Goal: Information Seeking & Learning: Learn about a topic

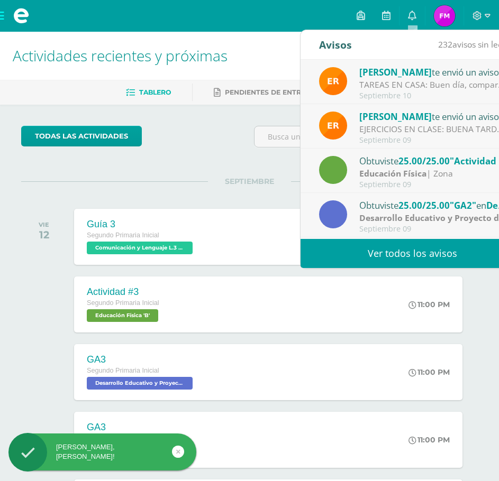
click at [444, 134] on div "EJERCICIOS EN CLASE: BUENA TARDE, comparto los ejercicios hechos en clase para …" at bounding box center [432, 129] width 147 height 12
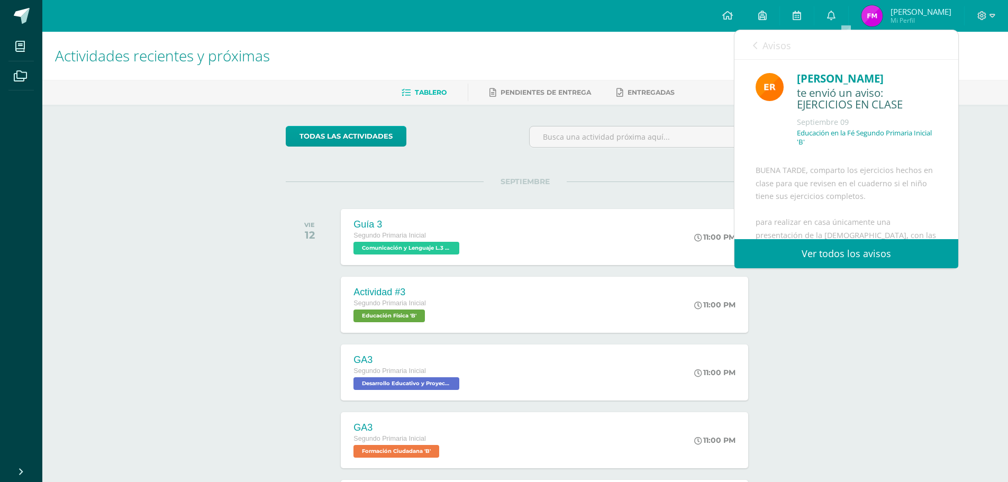
click at [506, 253] on link "Ver todos los avisos" at bounding box center [846, 253] width 224 height 29
click at [506, 256] on link "Ver todos los avisos" at bounding box center [846, 253] width 224 height 29
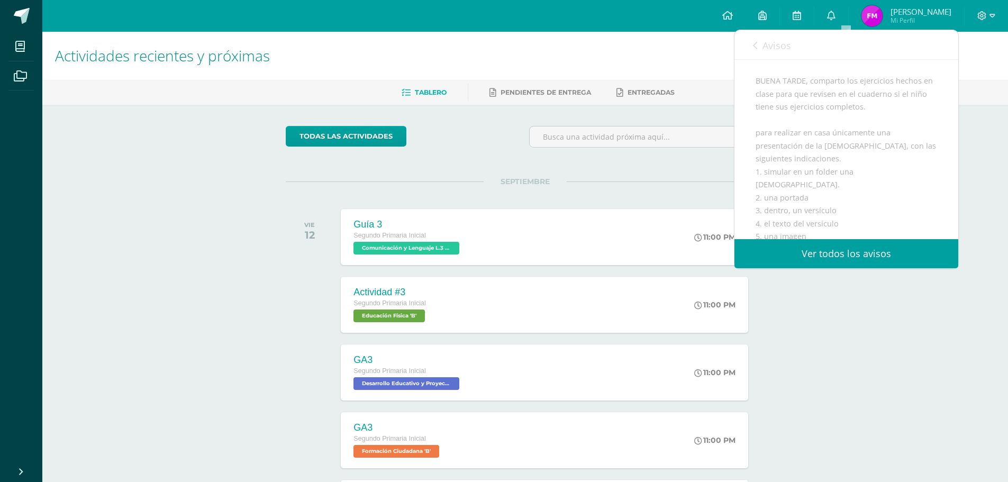
scroll to position [106, 0]
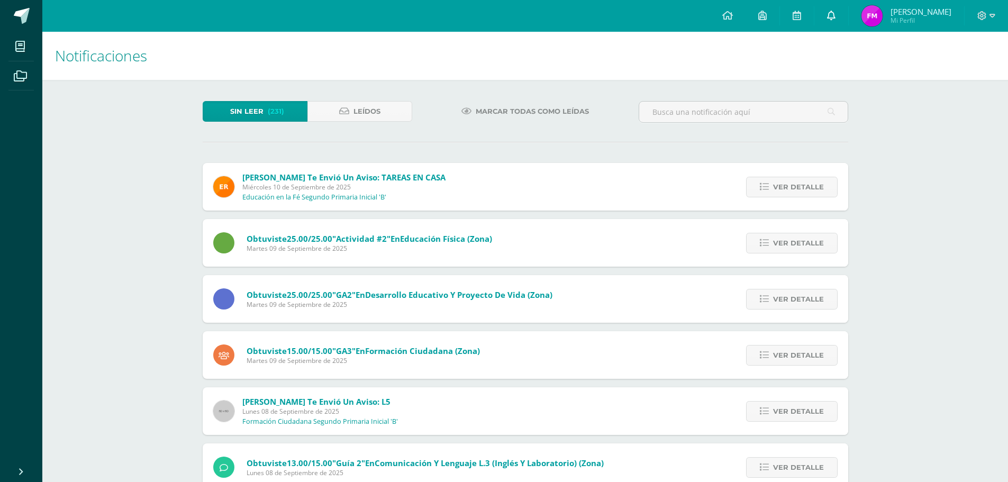
click at [836, 18] on link at bounding box center [831, 16] width 34 height 32
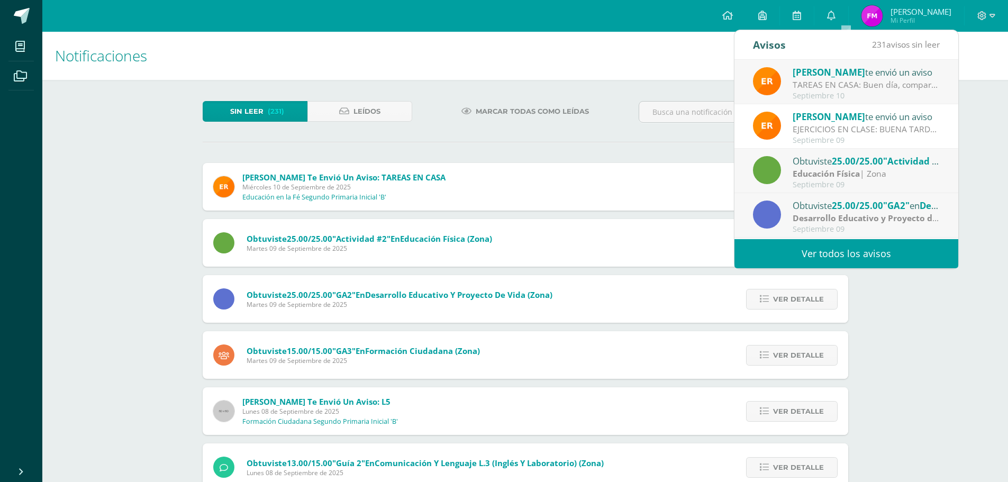
click at [823, 92] on div "Septiembre 10" at bounding box center [865, 96] width 147 height 9
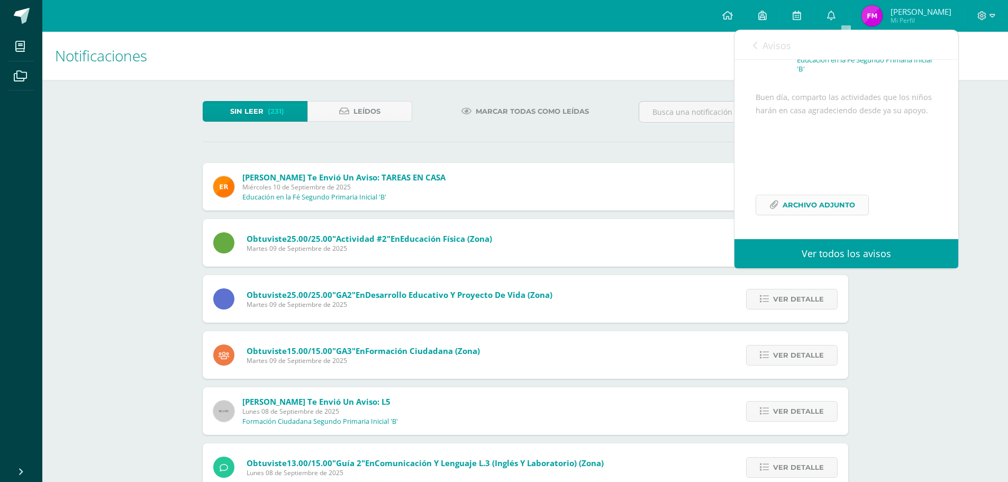
click at [805, 203] on span "Archivo Adjunto" at bounding box center [818, 205] width 72 height 20
